Goal: Task Accomplishment & Management: Manage account settings

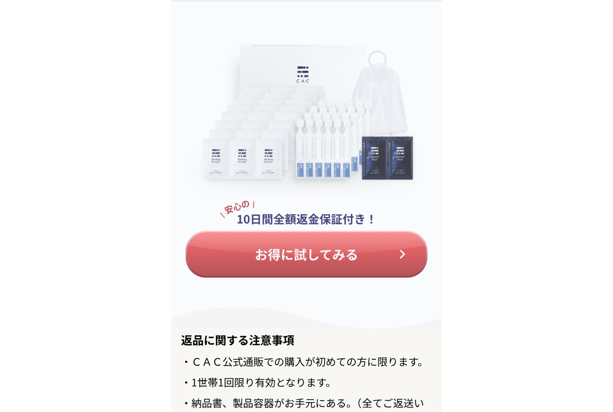
scroll to position [11389, 0]
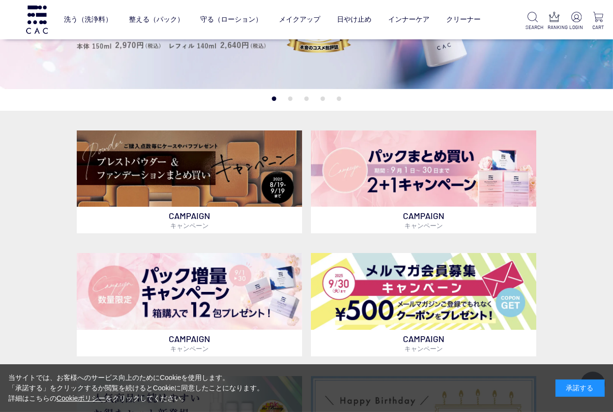
scroll to position [213, 0]
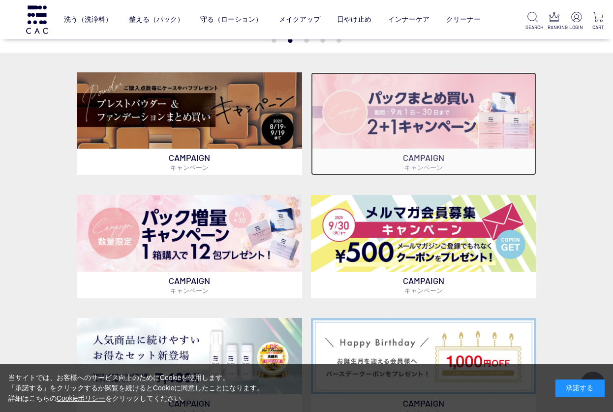
click at [380, 123] on img at bounding box center [423, 110] width 225 height 76
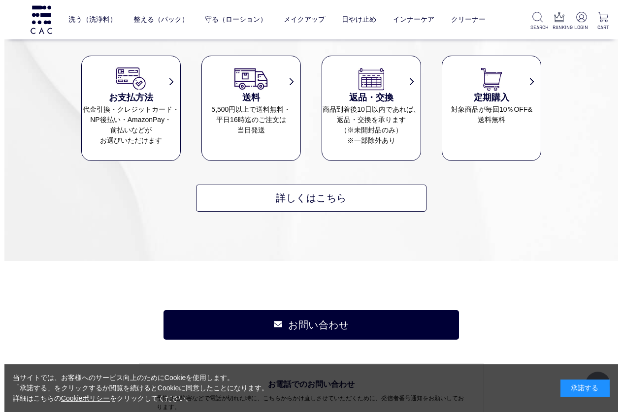
scroll to position [4779, 0]
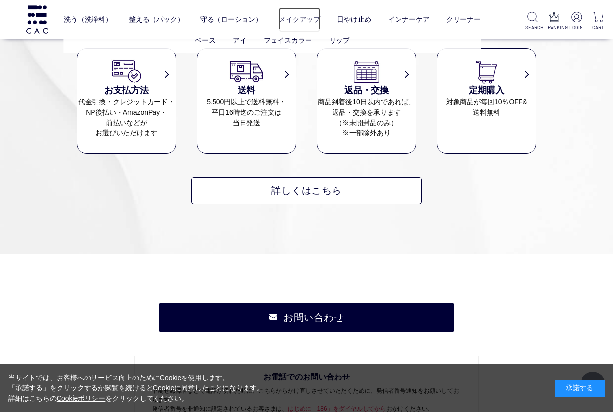
click at [302, 20] on link "メイクアップ" at bounding box center [299, 19] width 41 height 24
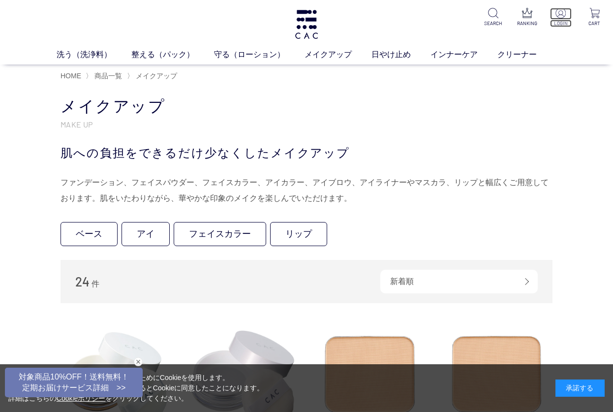
click at [558, 20] on p "LOGIN" at bounding box center [561, 23] width 22 height 7
